Goal: Communication & Community: Ask a question

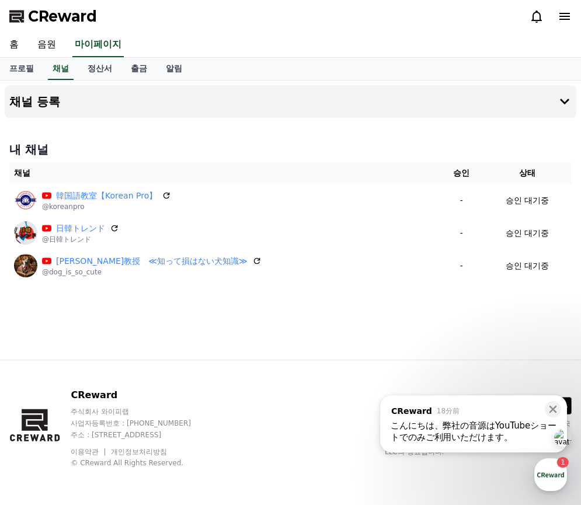
click at [467, 433] on div "こんにちは、弊社の音源はYouTubeショートでのみご利用いただけます。" at bounding box center [474, 431] width 166 height 23
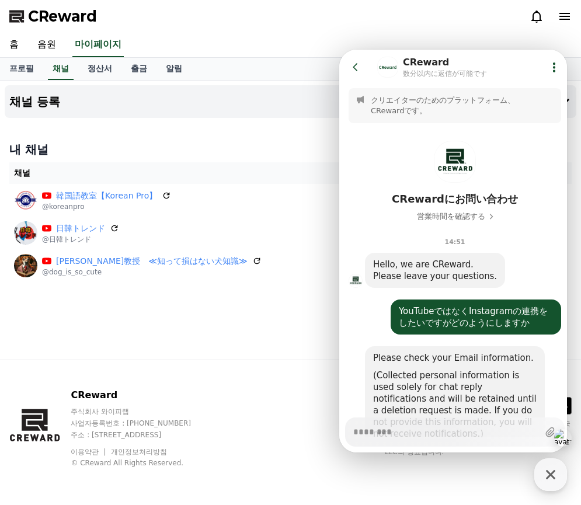
scroll to position [230, 0]
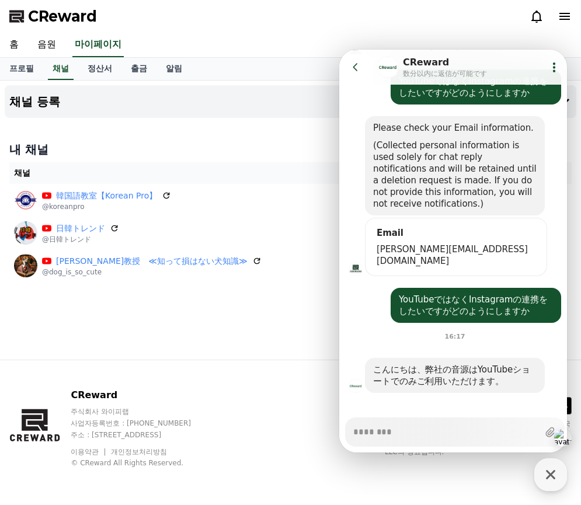
click at [434, 437] on textarea "Messenger Input Textarea" at bounding box center [445, 428] width 185 height 20
type textarea "*"
click at [355, 71] on icon at bounding box center [356, 67] width 12 height 12
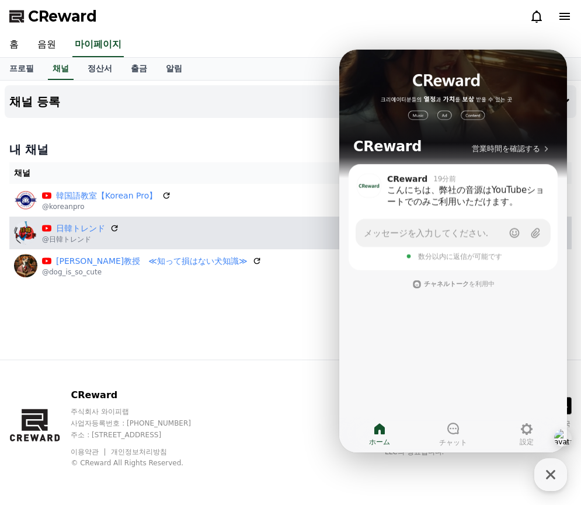
click at [281, 246] on td "日韓トレンド @日韓トレンド" at bounding box center [224, 233] width 430 height 33
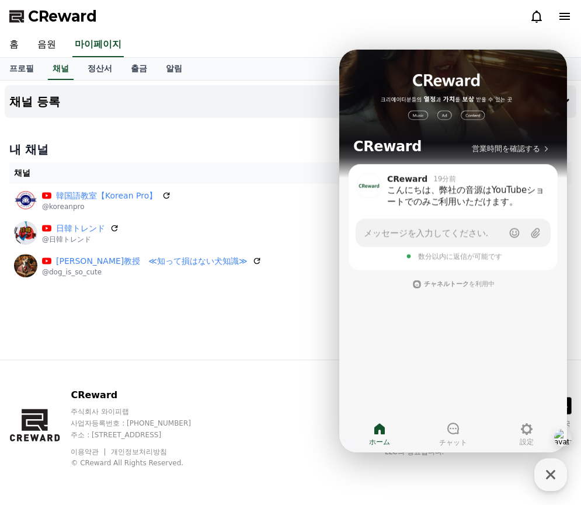
click at [280, 320] on div "채널 등록 내 채널 채널 승인 상태 韓国語教室【Korean Pro】 @koreanpro - 승인 대기중 日韓トレンド @日韓トレンド - 승인 대…" at bounding box center [290, 220] width 581 height 279
